Goal: Communication & Community: Participate in discussion

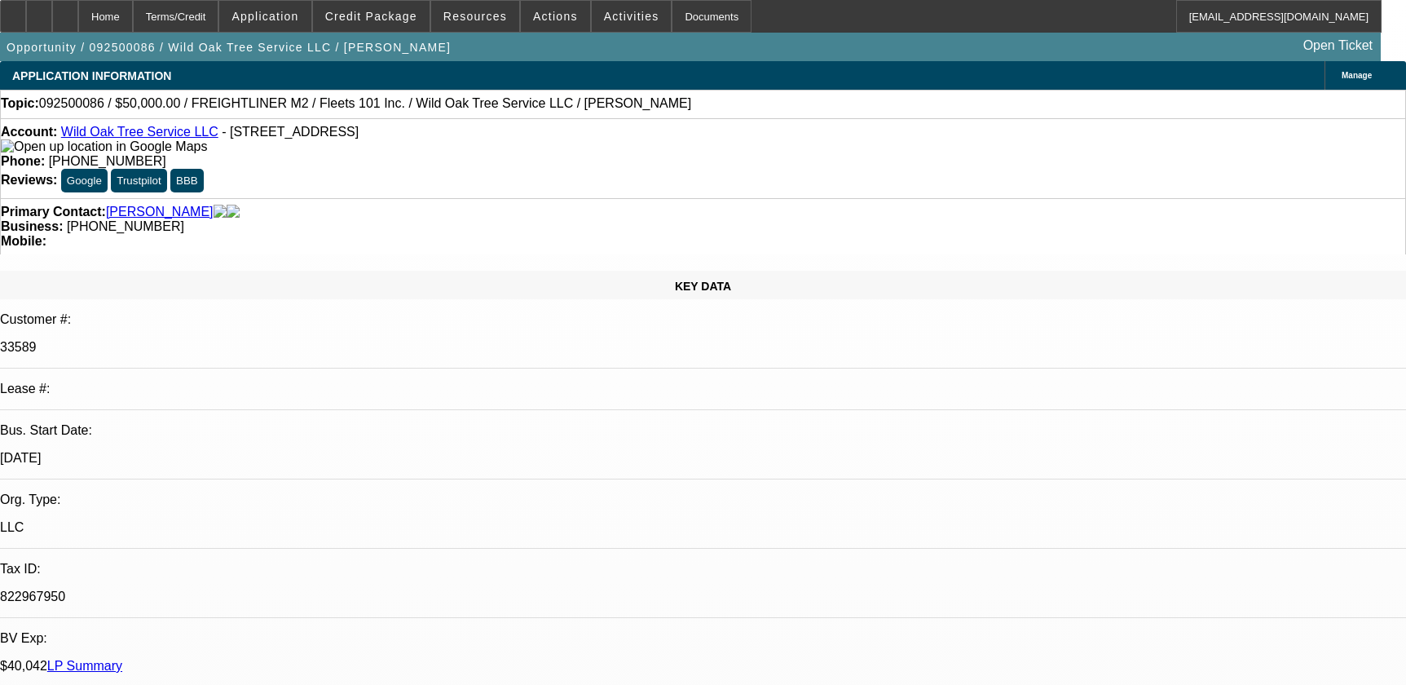
select select "0"
select select "2"
select select "0"
select select "6"
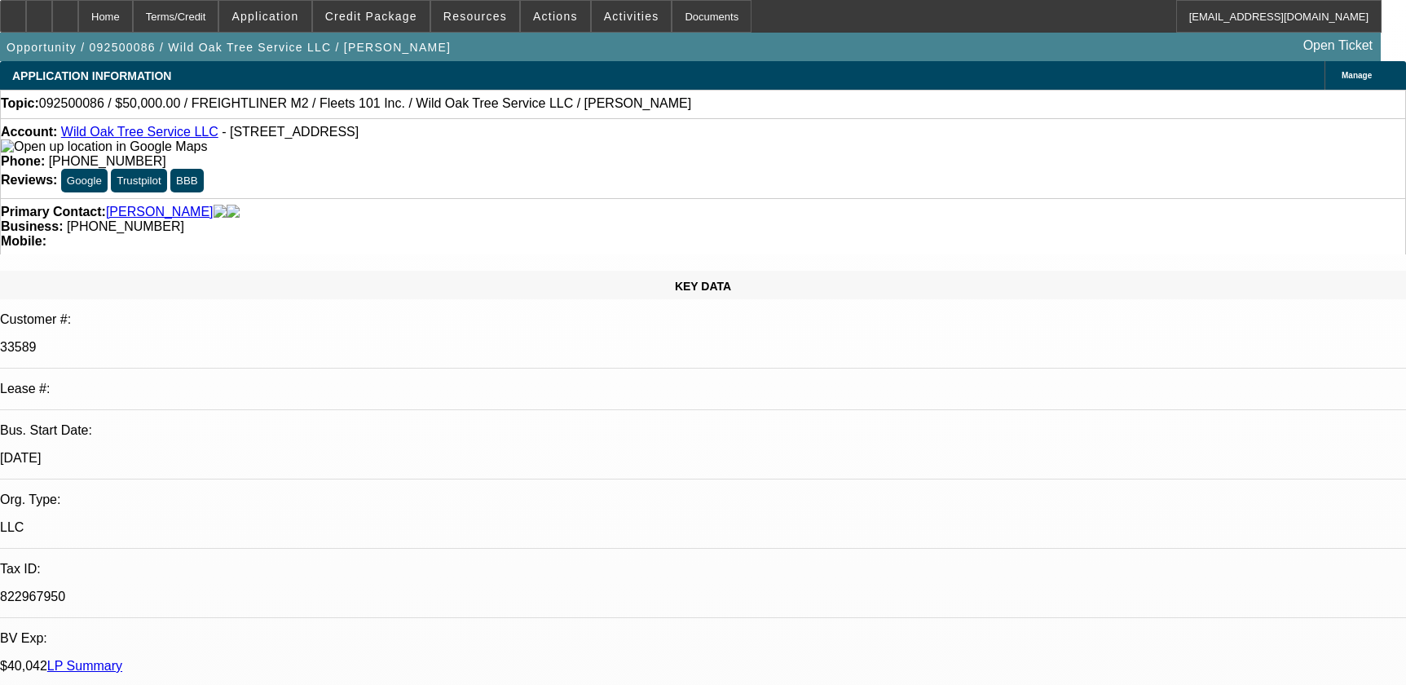
select select "0"
select select "2"
select select "0.1"
select select "4"
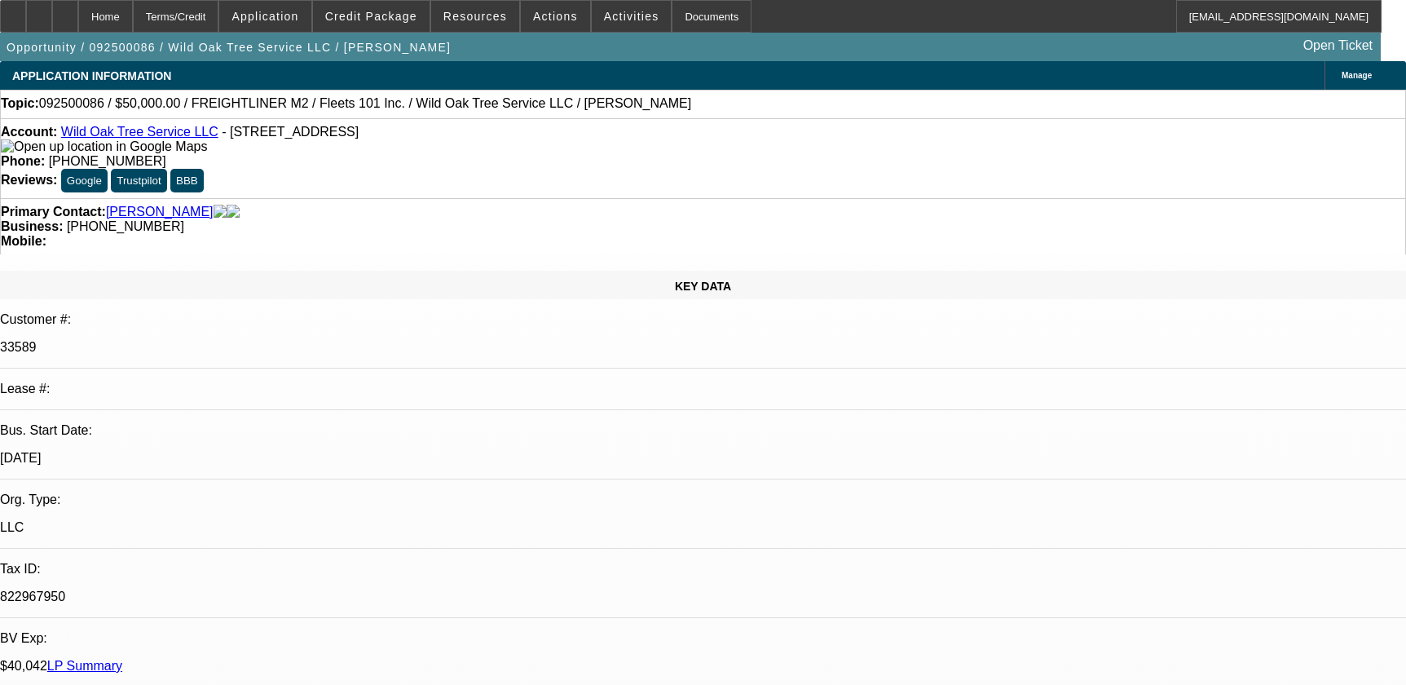
select select "0.1"
select select "2"
select select "0.1"
select select "4"
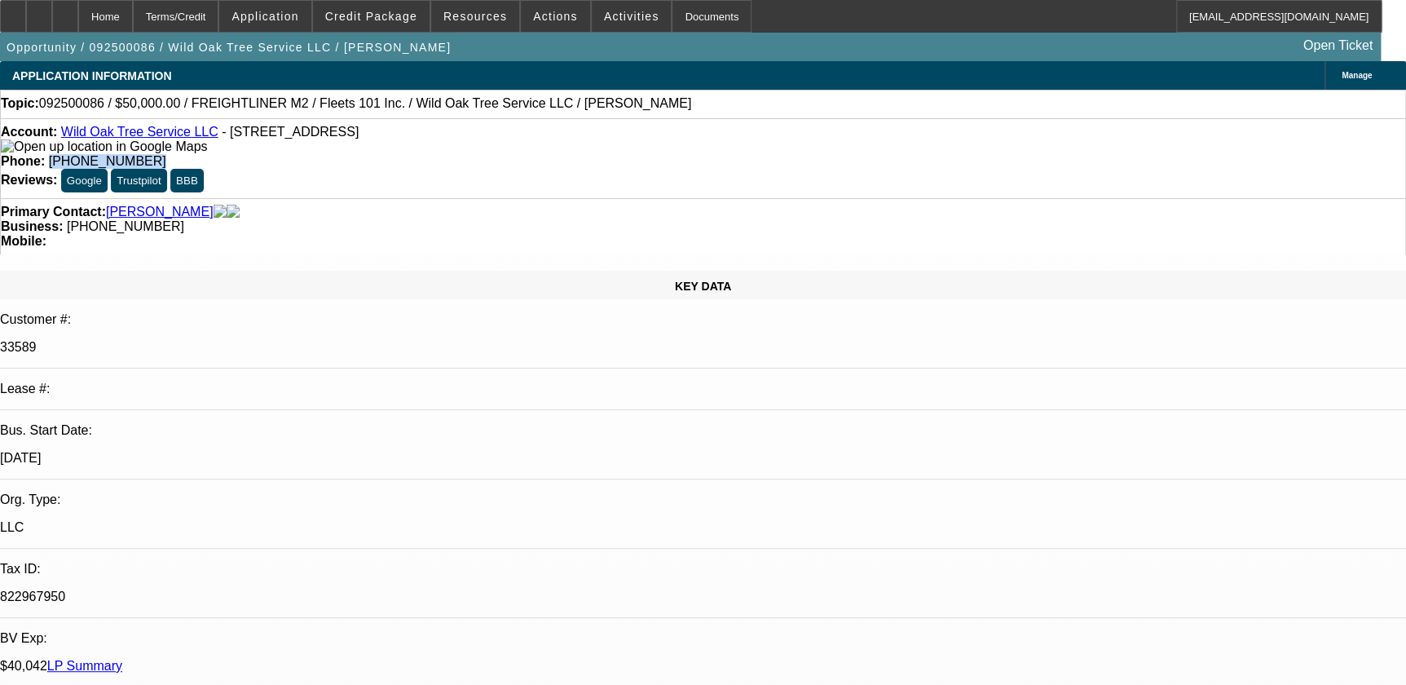
drag, startPoint x: 519, startPoint y: 134, endPoint x: 606, endPoint y: 136, distance: 86.4
click at [606, 154] on div "Phone: (512) 966-3550" at bounding box center [703, 161] width 1404 height 15
copy span "(512) 966-3550"
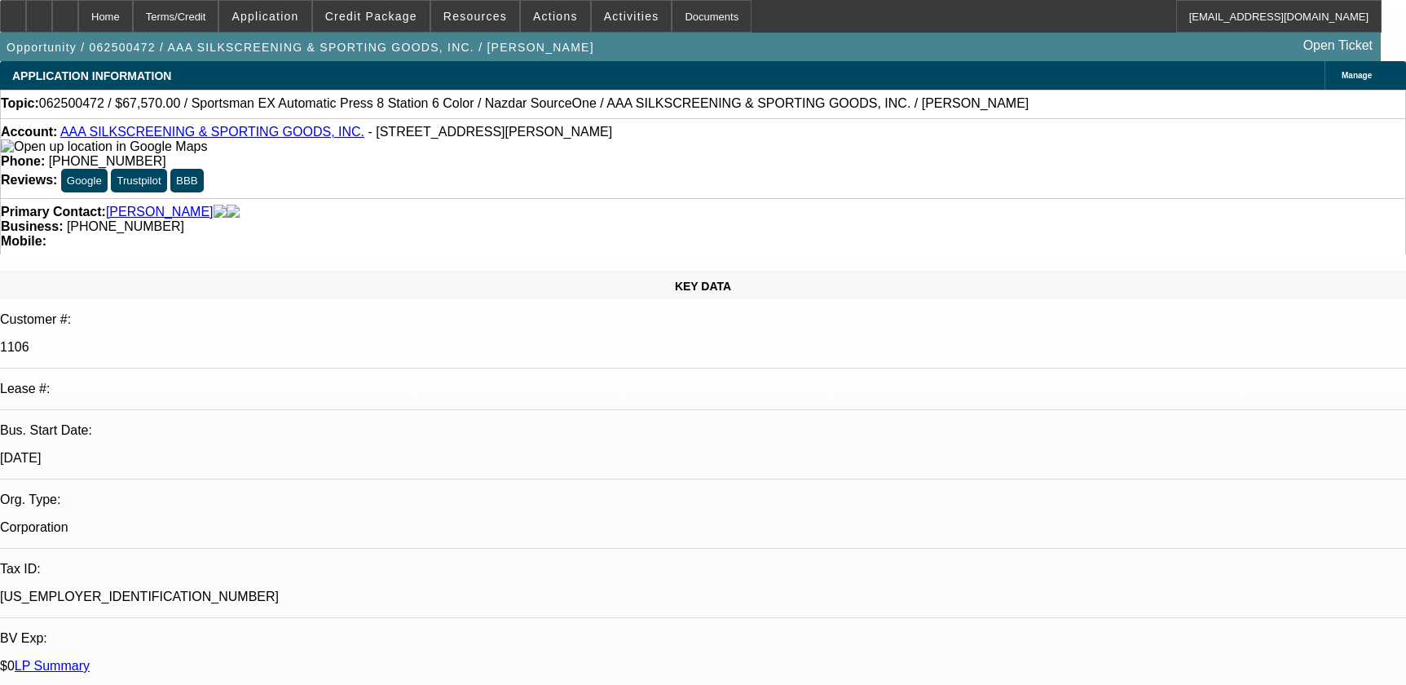
select select "0"
select select "5"
select select "0"
select select "6"
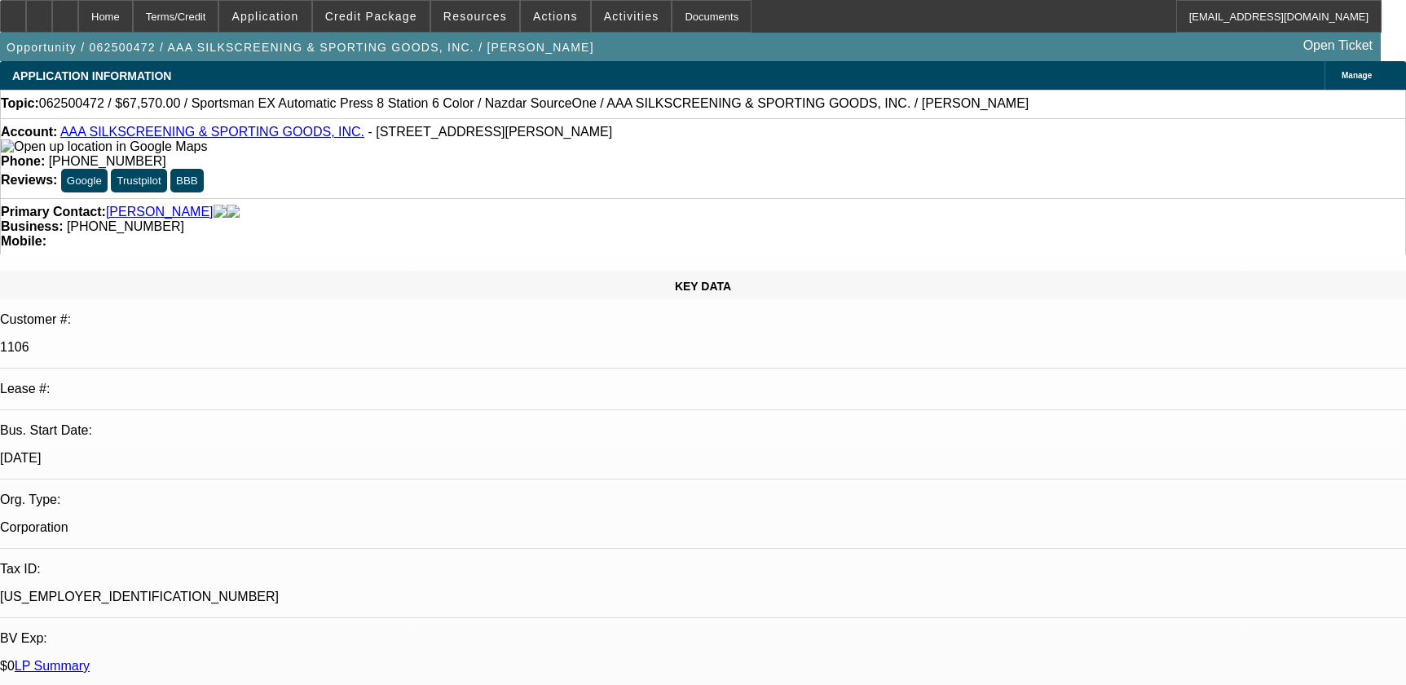
select select "0.1"
select select "2"
select select "0.1"
select select "4"
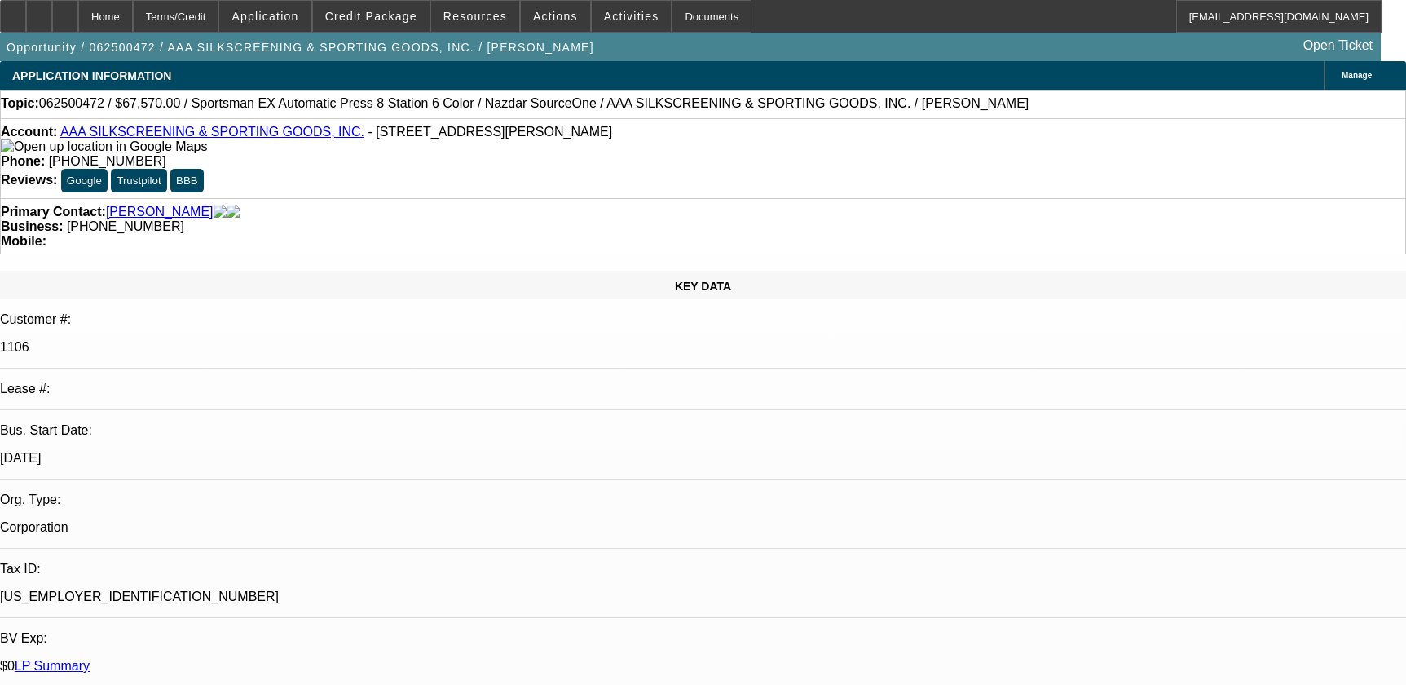
select select "0"
select select "2"
select select "0.1"
select select "4"
select select "0"
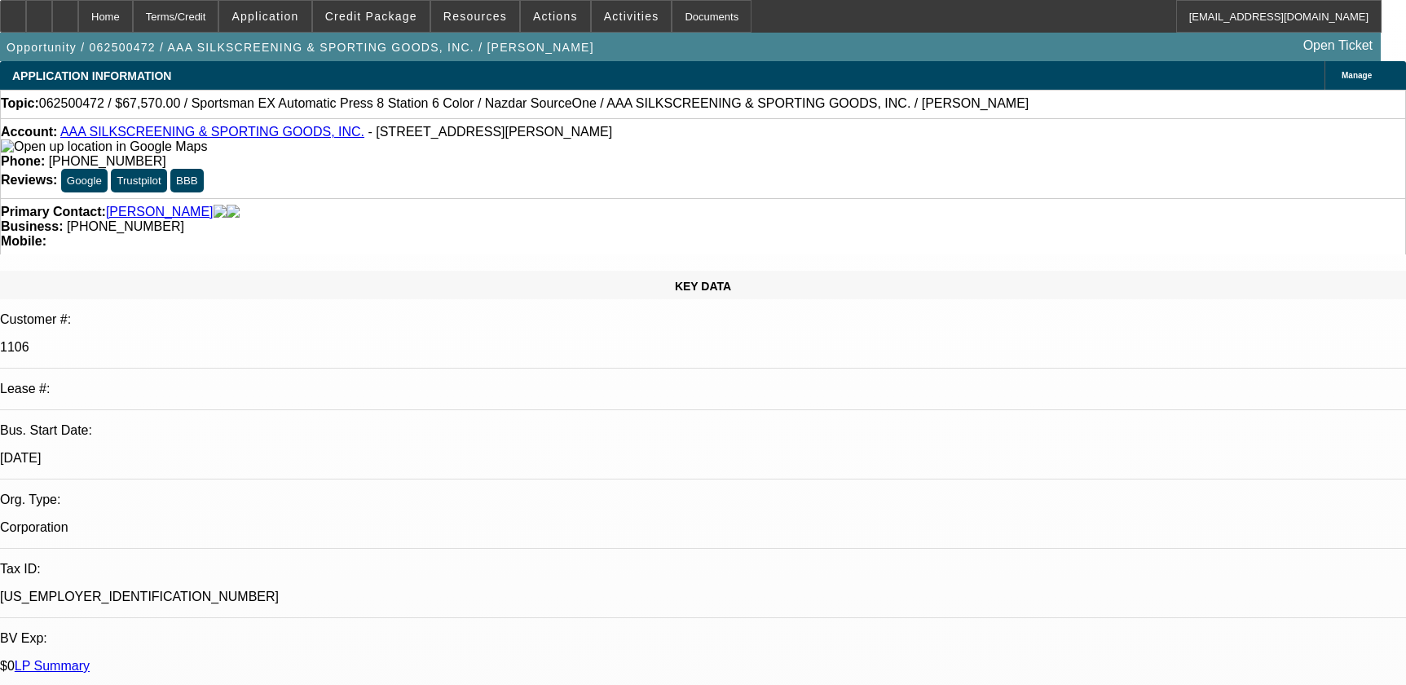
select select "2"
select select "0.1"
select select "4"
drag, startPoint x: 514, startPoint y: 135, endPoint x: 597, endPoint y: 131, distance: 83.2
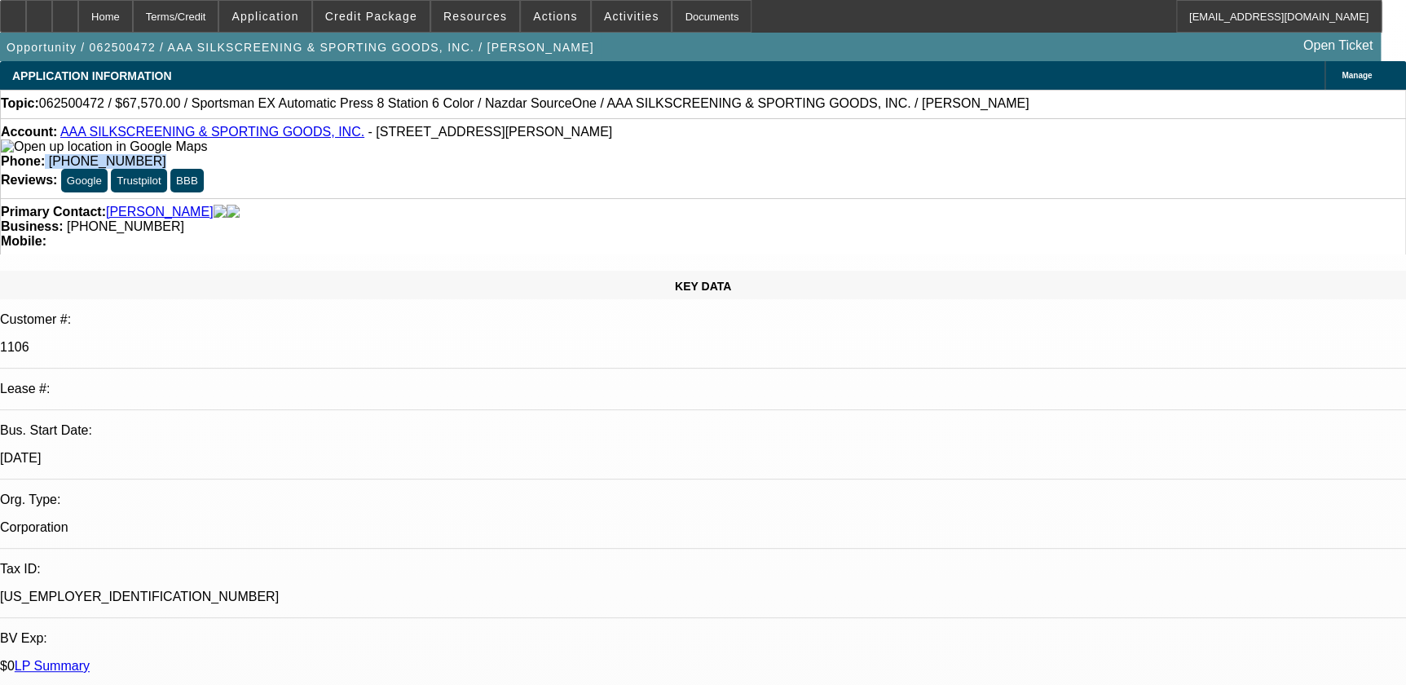
click at [621, 154] on div "Phone: [PHONE_NUMBER]" at bounding box center [703, 161] width 1404 height 15
drag, startPoint x: 597, startPoint y: 131, endPoint x: 532, endPoint y: 131, distance: 65.2
copy div "[PHONE_NUMBER]"
click at [387, 179] on div "Account: AAA SILKSCREENING & SPORTING GOODS, INC. - [STREET_ADDRESS][PERSON_NAM…" at bounding box center [703, 158] width 1406 height 80
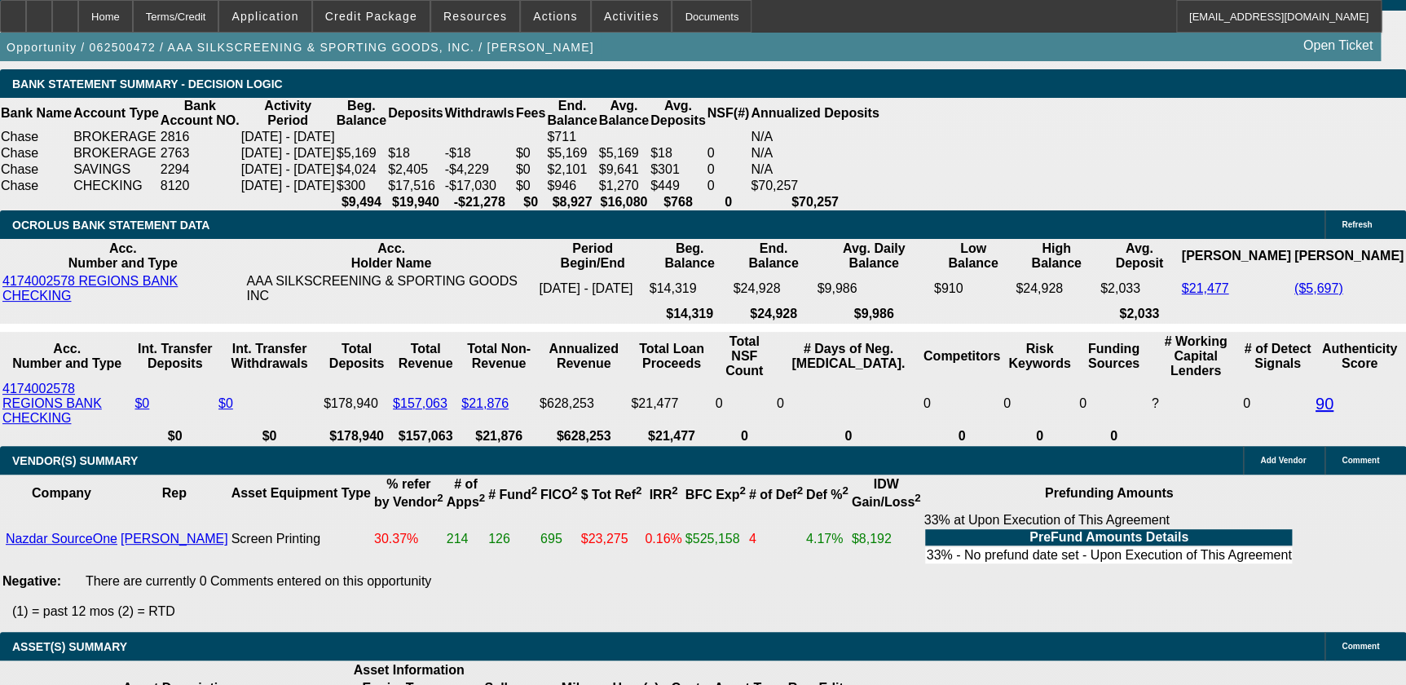
scroll to position [3334, 0]
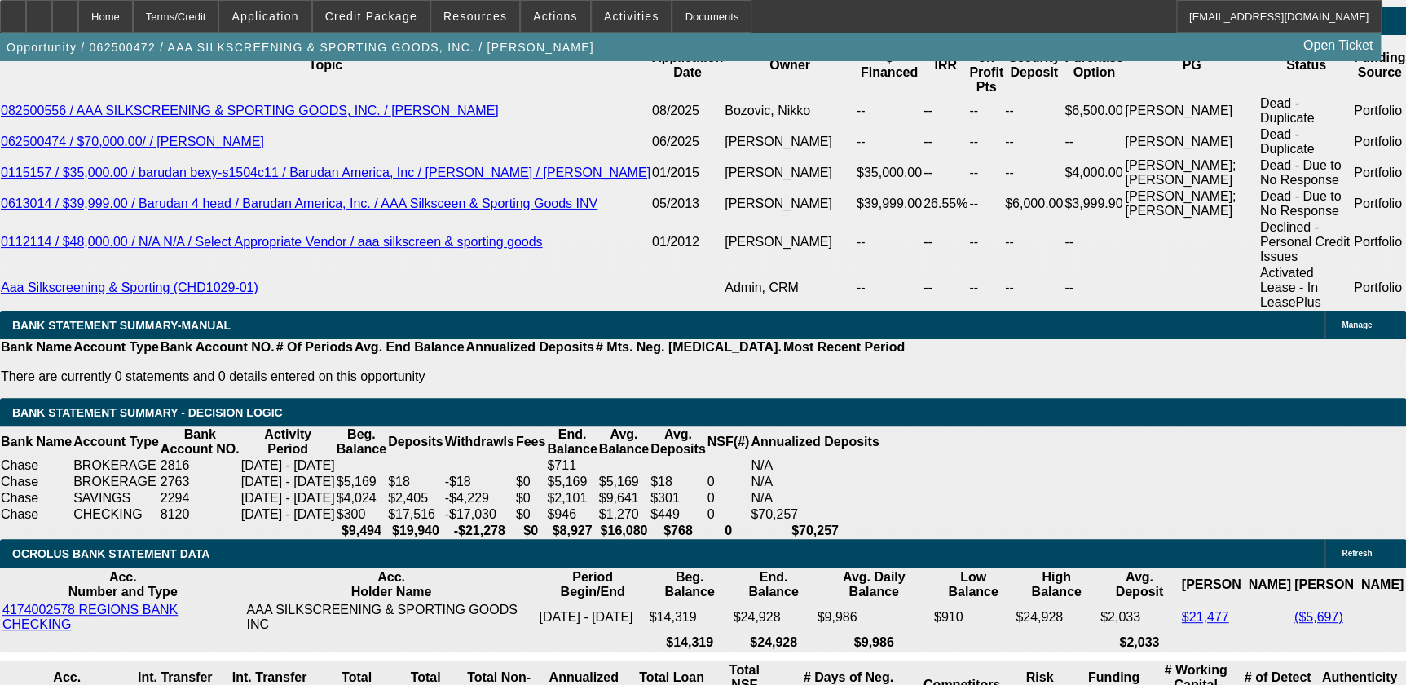
scroll to position [2815, 0]
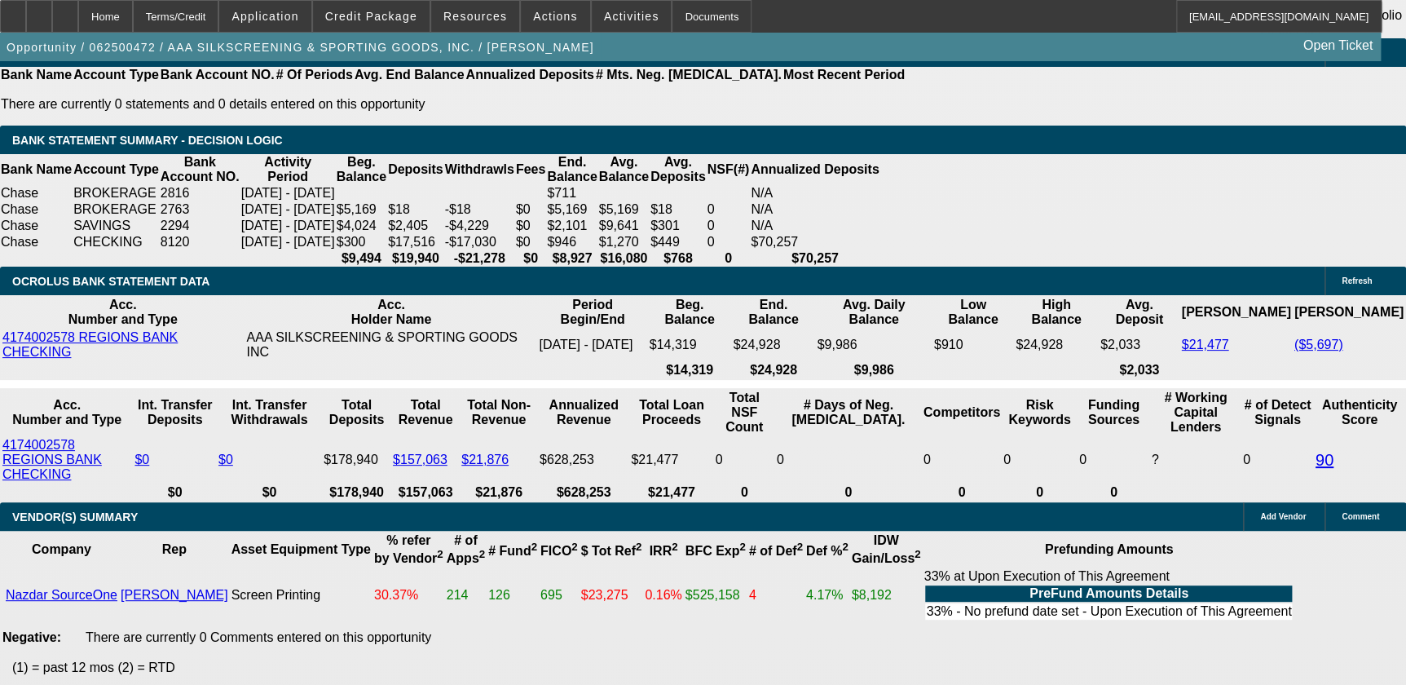
scroll to position [2564, 0]
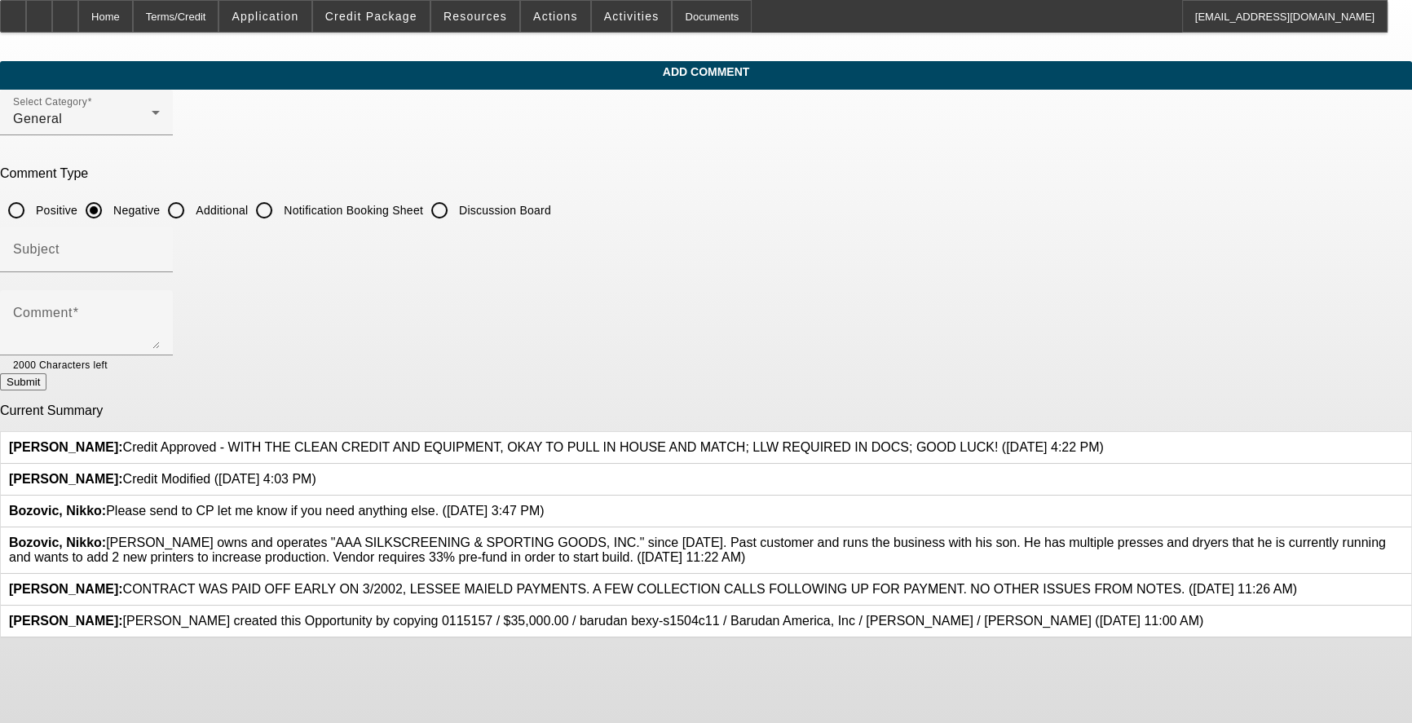
drag, startPoint x: 579, startPoint y: 191, endPoint x: 578, endPoint y: 208, distance: 17.1
click at [192, 194] on input "Additional" at bounding box center [176, 210] width 33 height 33
radio input "true"
click at [160, 252] on input "Subject" at bounding box center [86, 256] width 147 height 20
click at [160, 323] on textarea "Comment" at bounding box center [86, 329] width 147 height 39
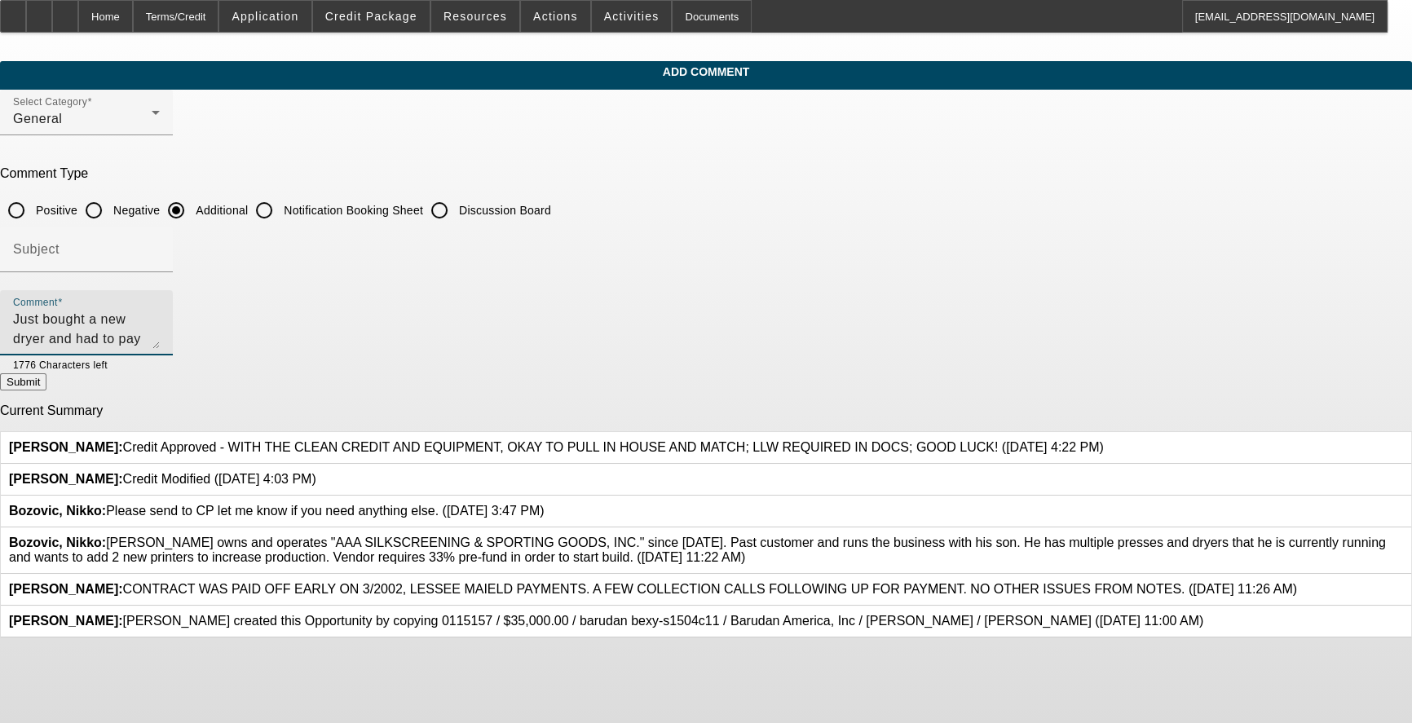
click at [160, 331] on textarea "Just bought a new dryer and had to pay electrician 5k on top of that. Said that…" at bounding box center [86, 329] width 147 height 39
type textarea "Just bought a new dryer and had to pay electrician 5k on top of that. Said that…"
click at [46, 384] on button "Submit" at bounding box center [23, 381] width 46 height 17
radio input "true"
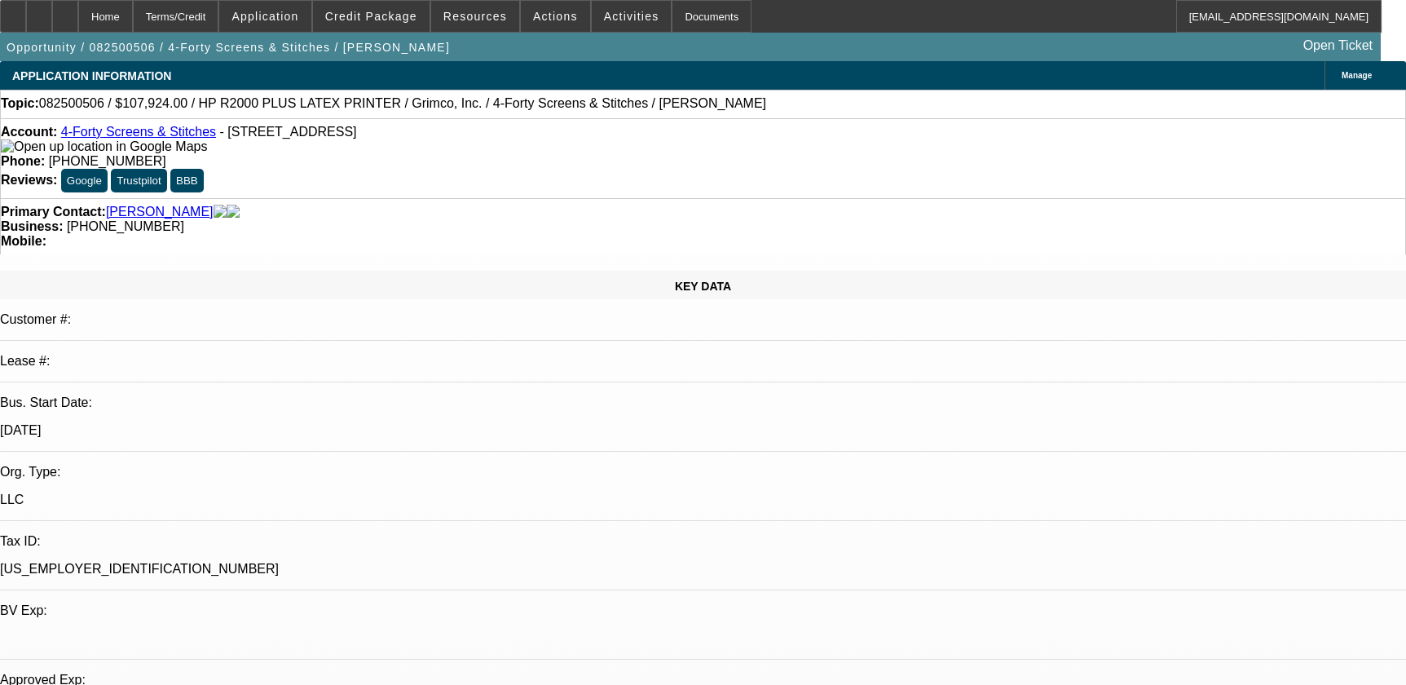
select select "0"
select select "6"
select select "0"
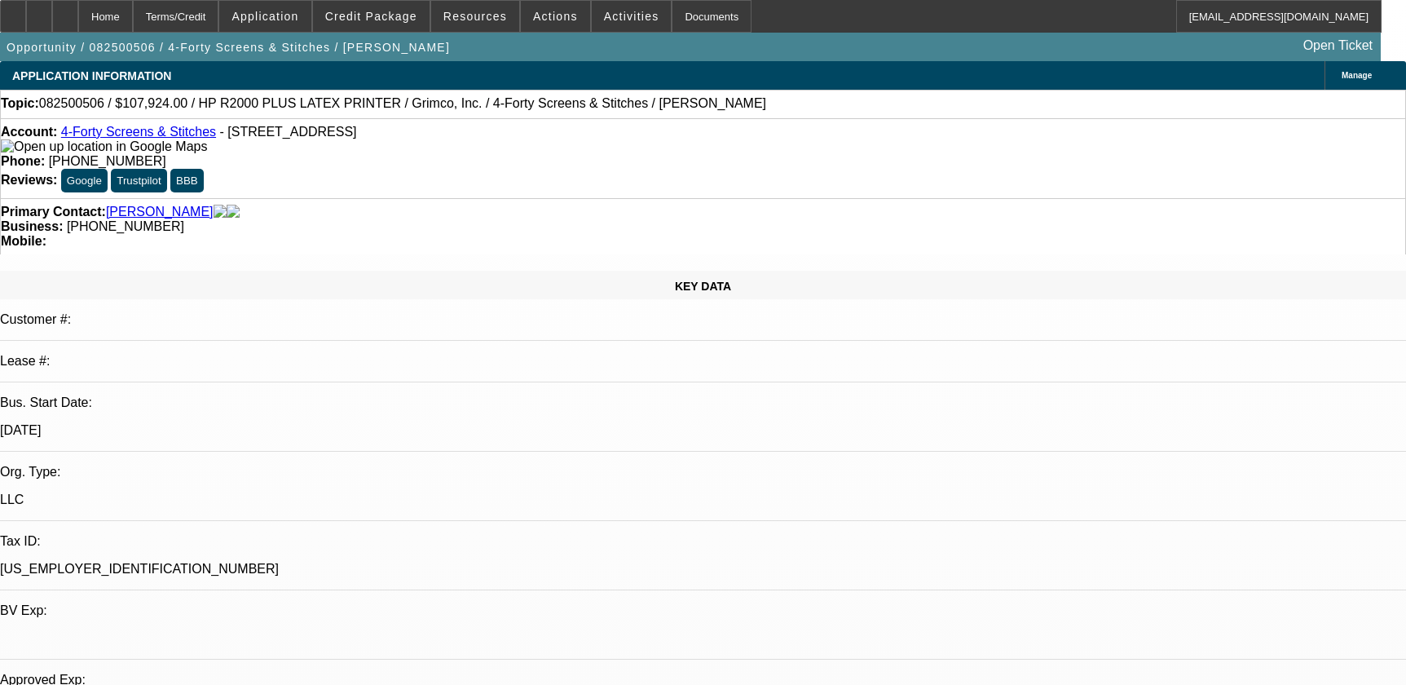
select select "0"
select select "0.1"
select select "4"
select select "0"
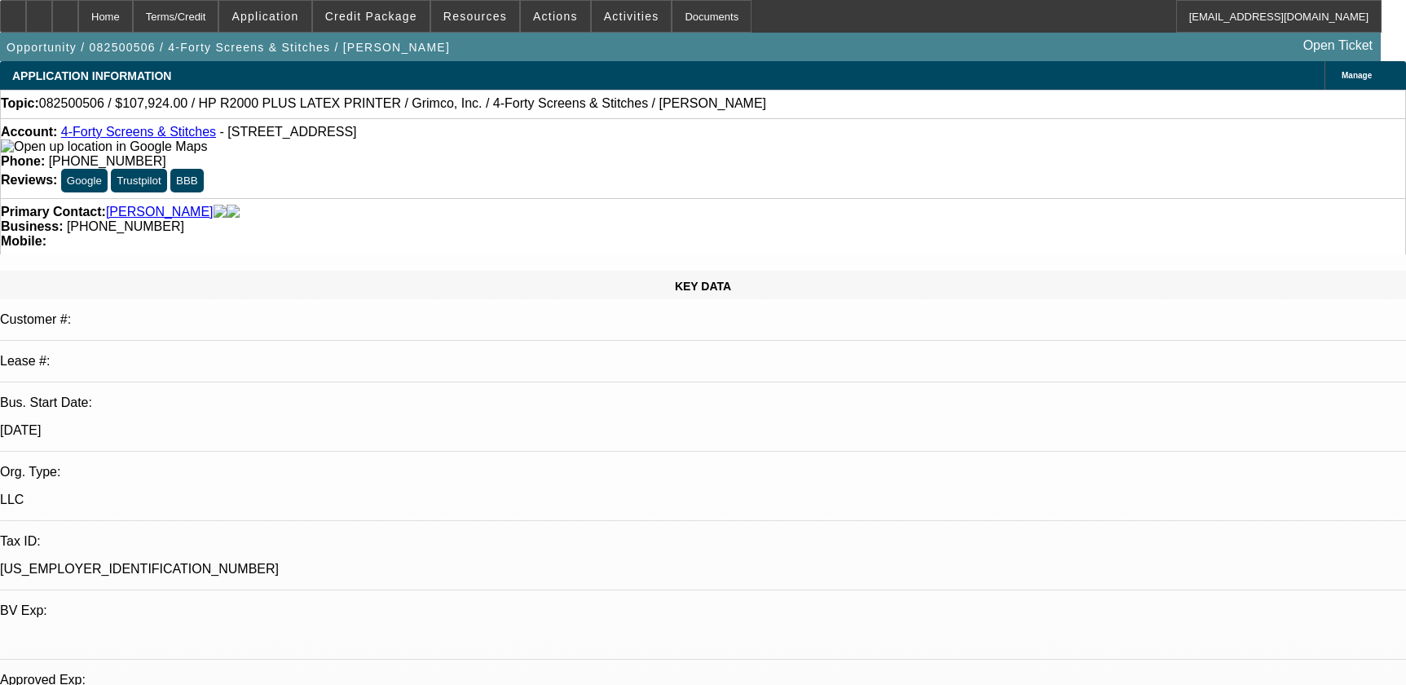
select select "0.1"
select select "4"
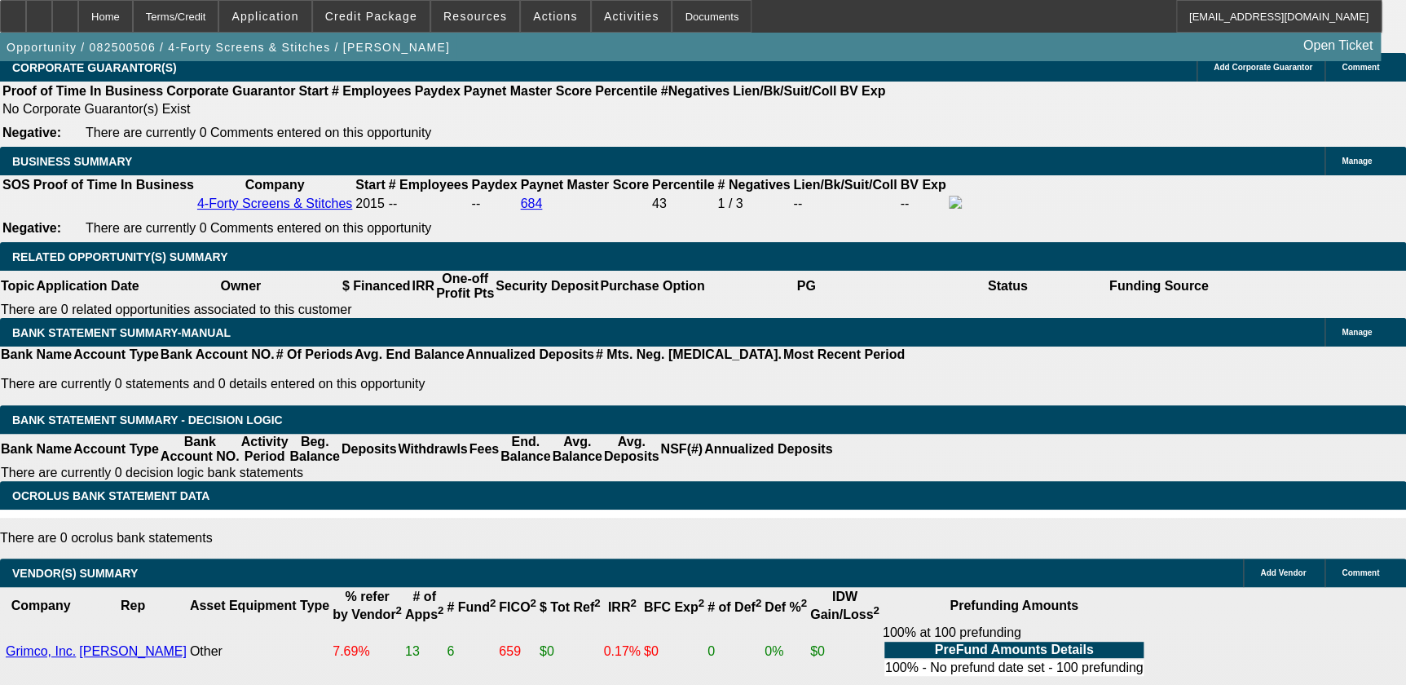
scroll to position [2593, 0]
